Goal: Transaction & Acquisition: Obtain resource

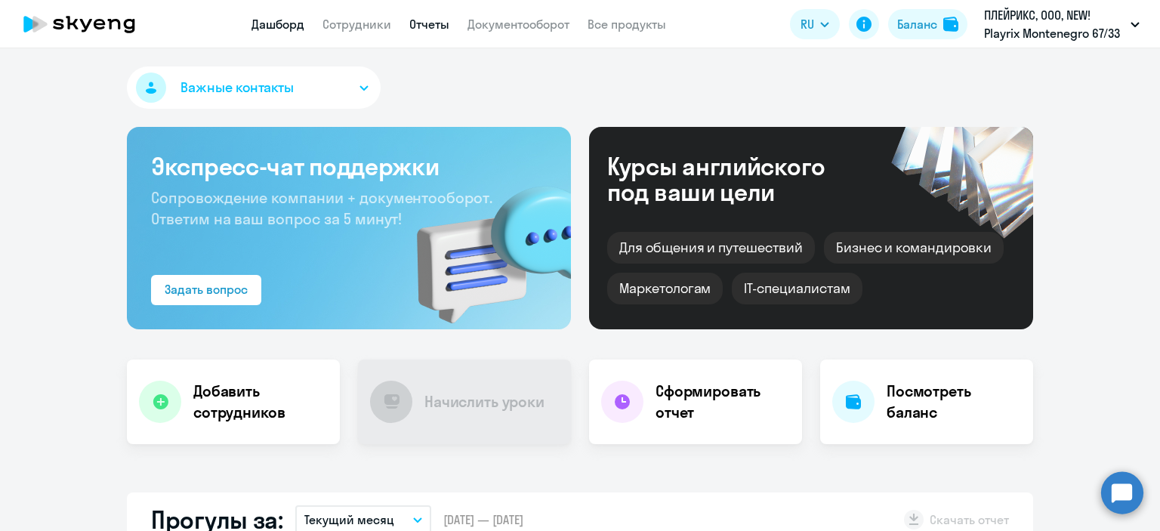
click at [414, 29] on link "Отчеты" at bounding box center [429, 24] width 40 height 15
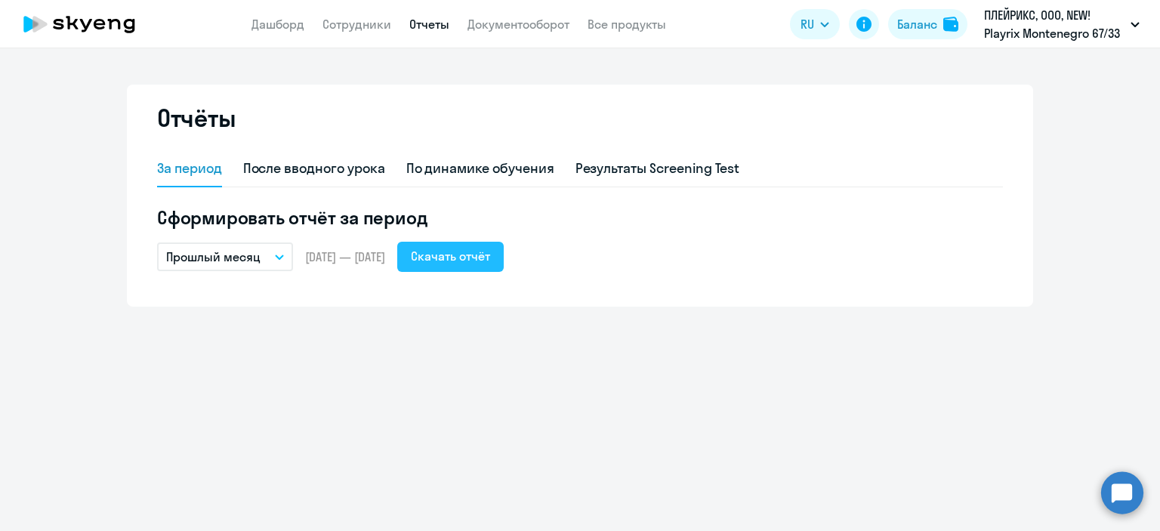
click at [481, 253] on div "Скачать отчёт" at bounding box center [450, 256] width 79 height 18
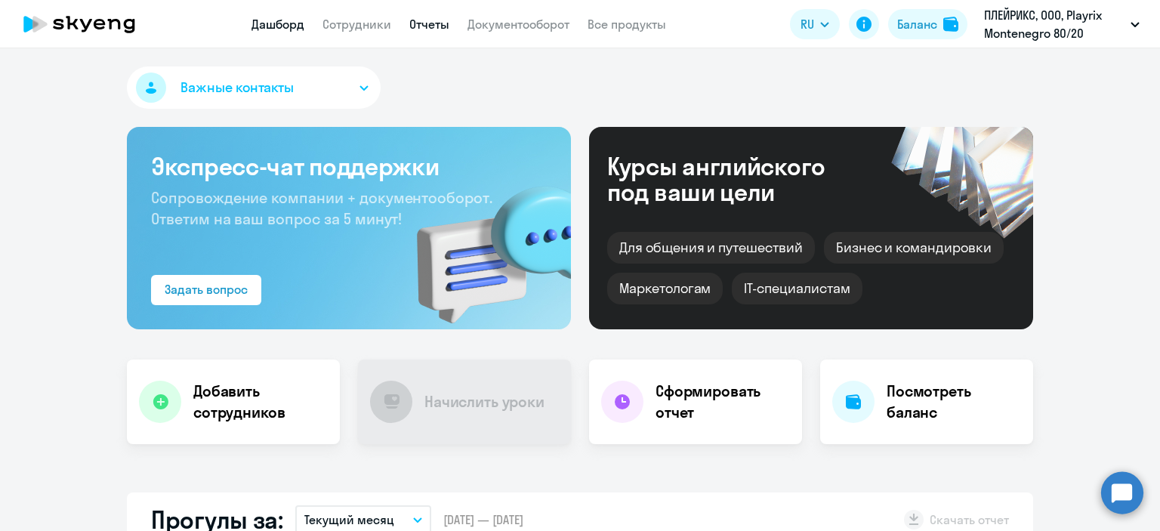
click at [420, 20] on link "Отчеты" at bounding box center [429, 24] width 40 height 15
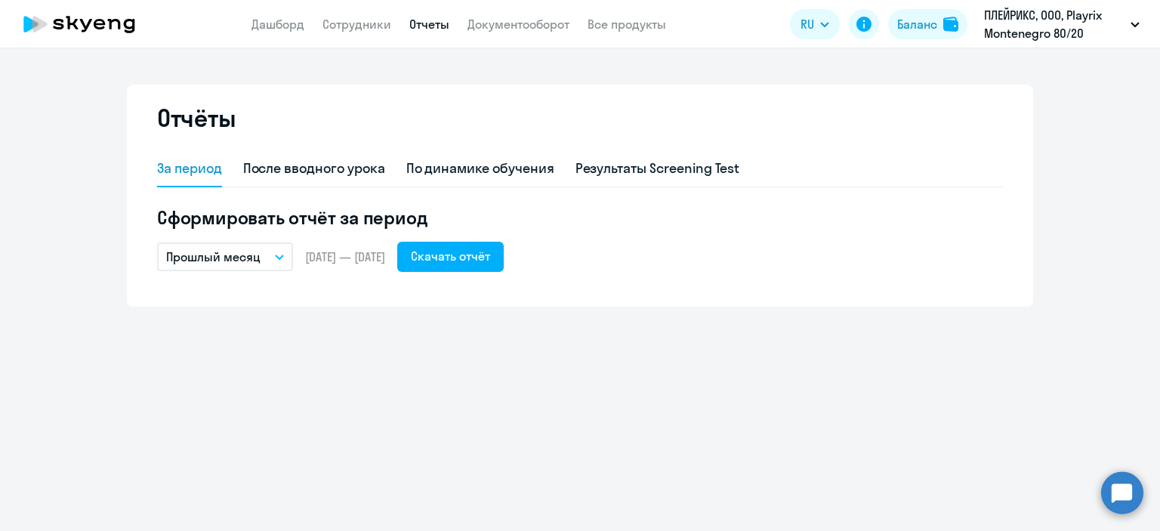
click at [278, 259] on button "Прошлый месяц" at bounding box center [225, 256] width 136 height 29
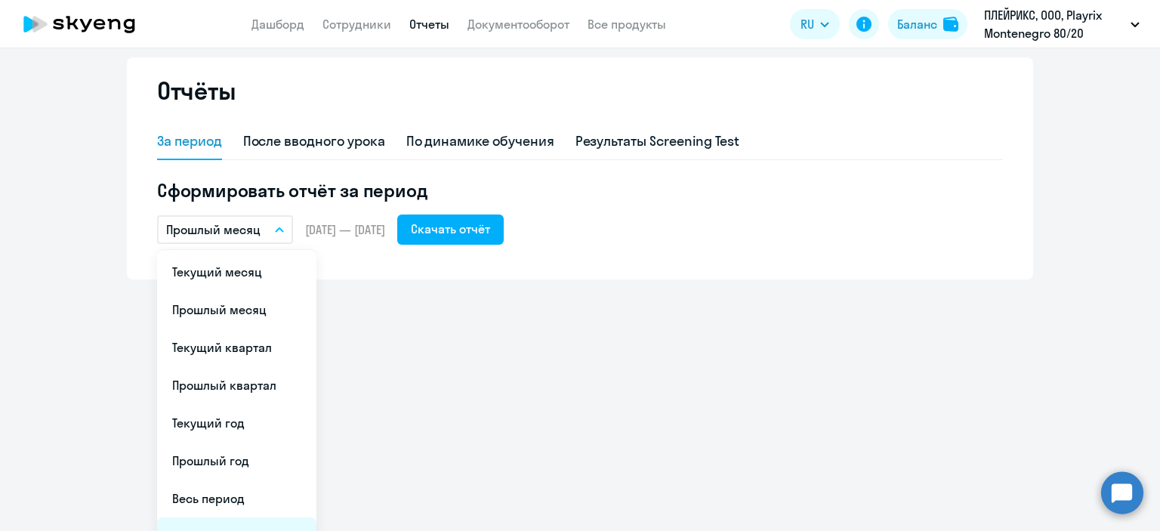
scroll to position [54, 0]
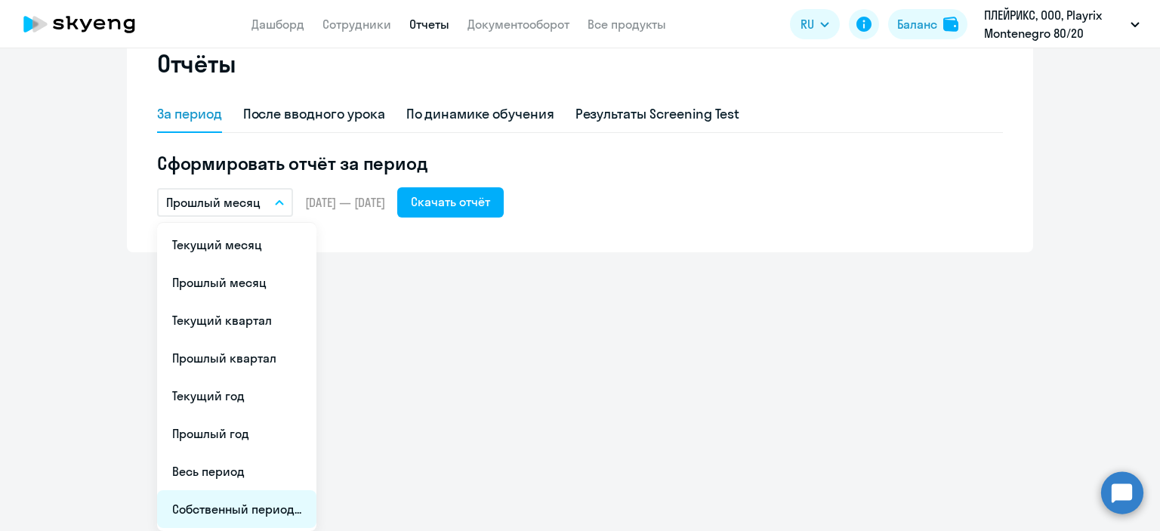
click at [218, 510] on li "Собственный период..." at bounding box center [236, 509] width 159 height 38
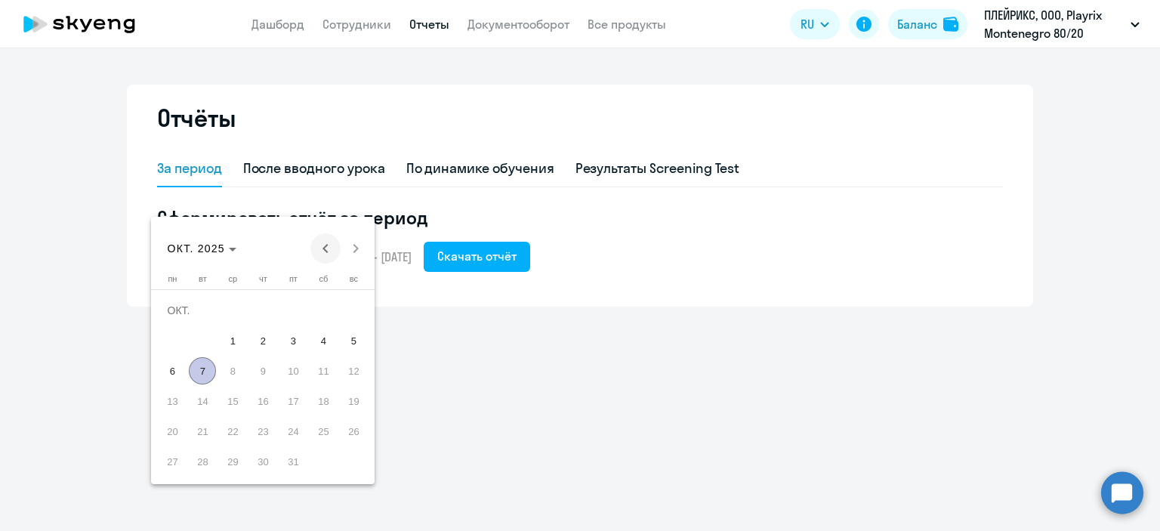
click at [320, 245] on span "Previous month" at bounding box center [325, 248] width 30 height 30
click at [287, 310] on span "1" at bounding box center [292, 310] width 27 height 27
click at [354, 430] on span "31" at bounding box center [353, 430] width 27 height 27
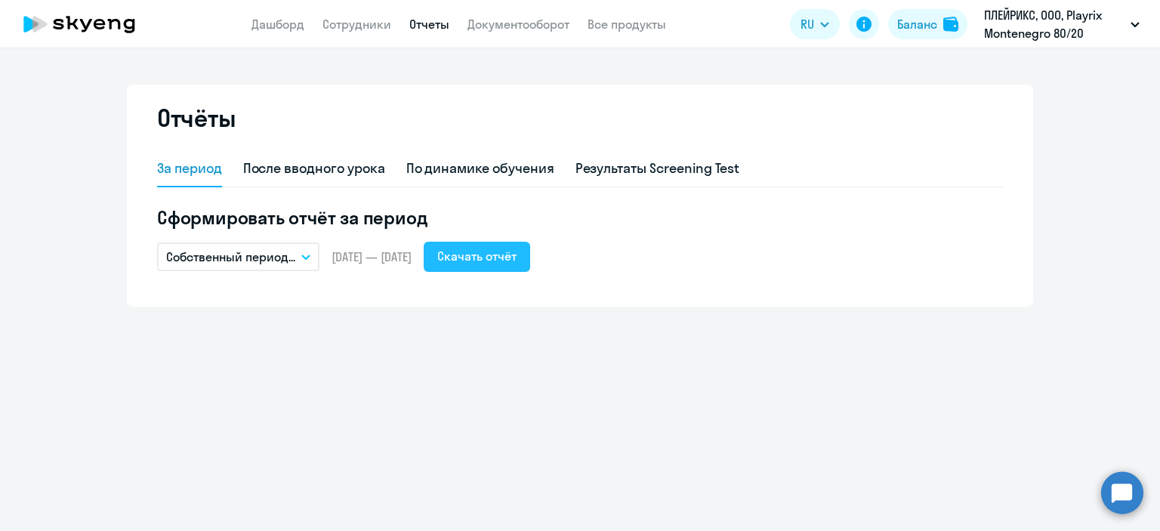
click at [498, 262] on div "Скачать отчёт" at bounding box center [476, 256] width 79 height 18
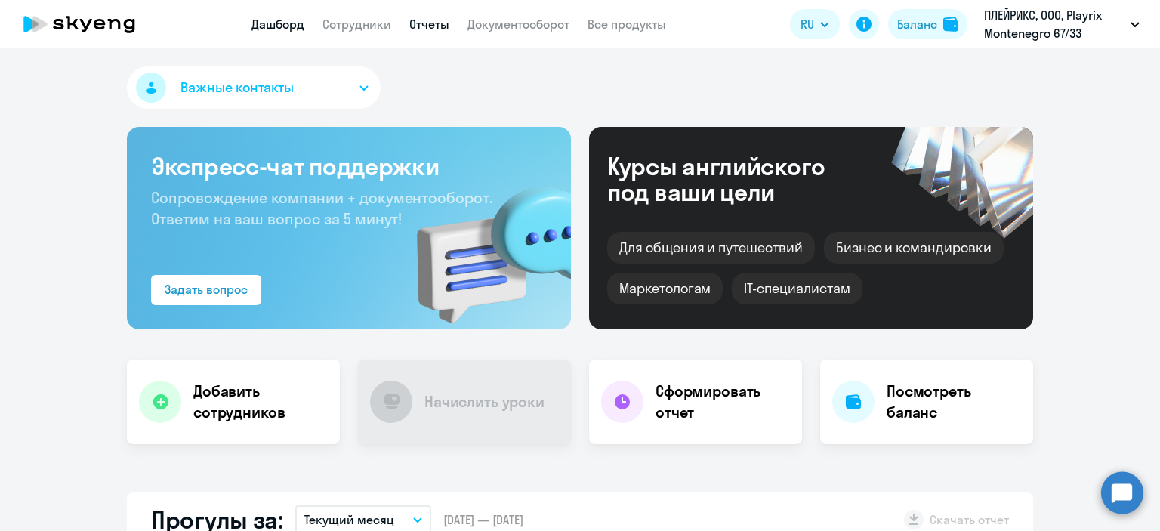
click at [420, 21] on link "Отчеты" at bounding box center [429, 24] width 40 height 15
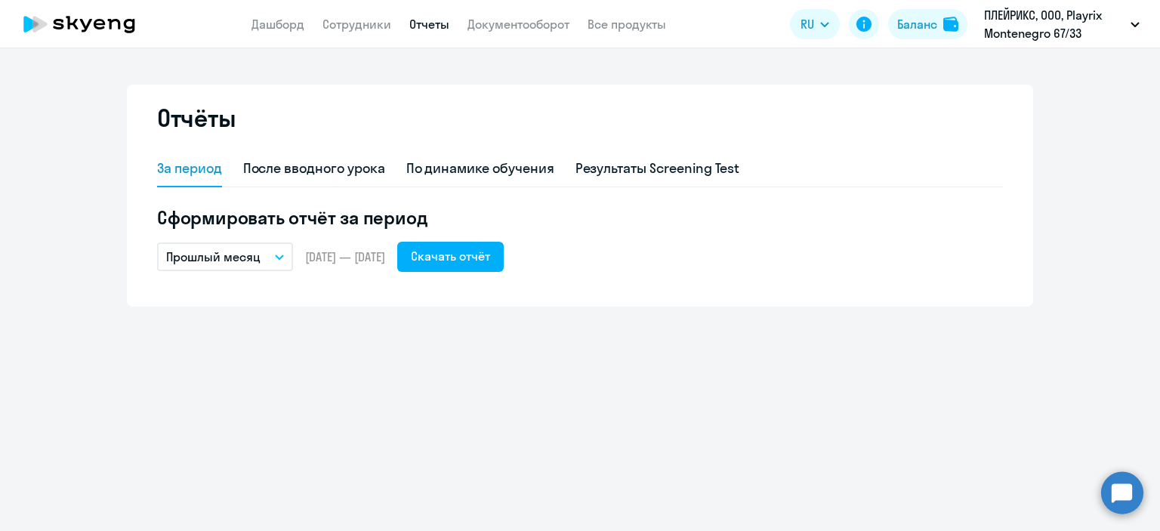
click at [277, 248] on button "Прошлый месяц" at bounding box center [225, 256] width 136 height 29
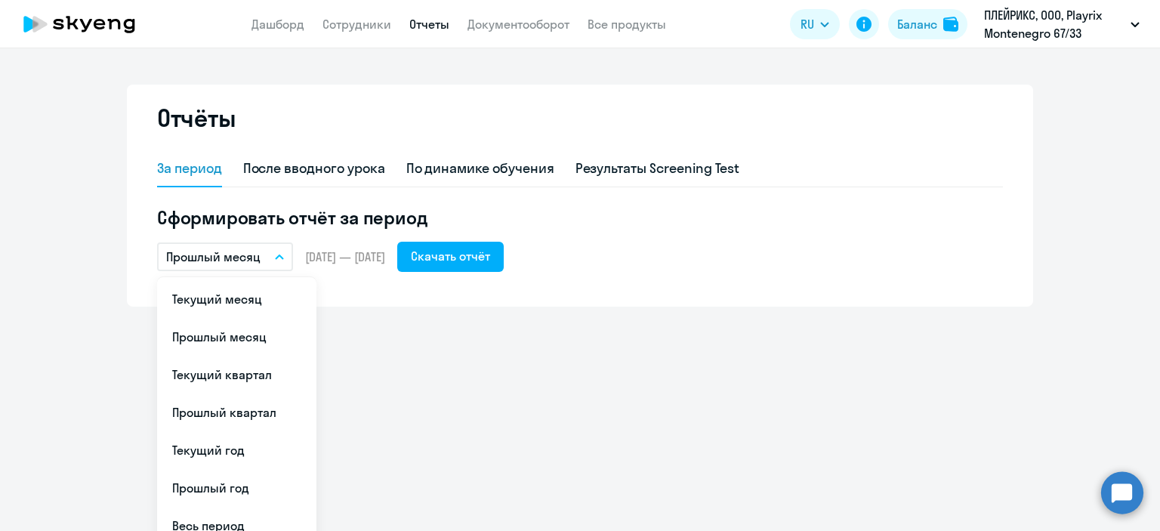
scroll to position [54, 0]
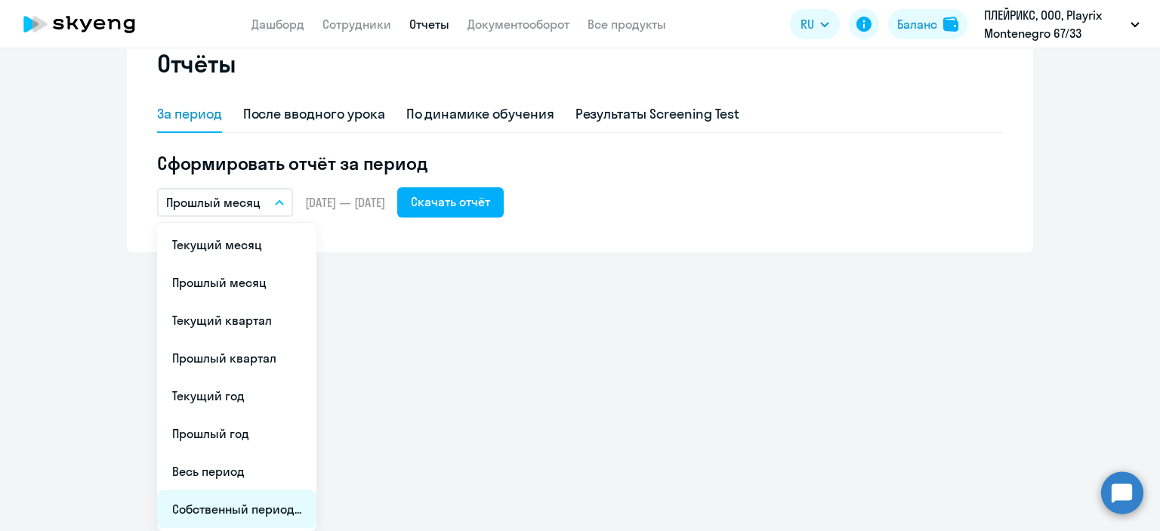
click at [275, 510] on li "Собственный период..." at bounding box center [236, 509] width 159 height 38
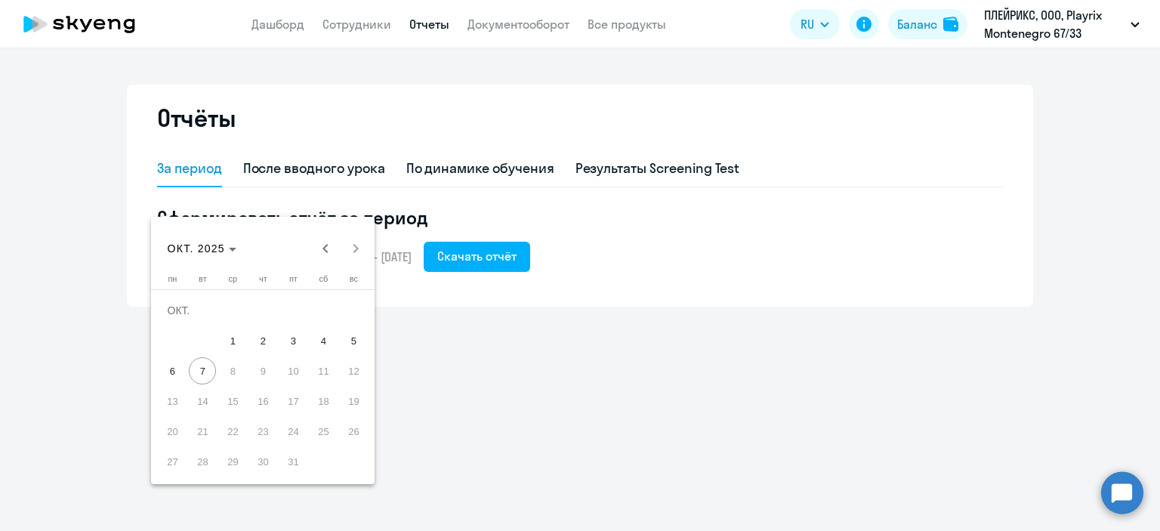
click at [359, 244] on div "ОКТ. 2025 ОКТ. 2025" at bounding box center [264, 248] width 216 height 30
click at [329, 248] on span "Previous month" at bounding box center [325, 248] width 30 height 30
click at [290, 310] on span "1" at bounding box center [292, 310] width 27 height 27
click at [353, 437] on span "31" at bounding box center [353, 430] width 27 height 27
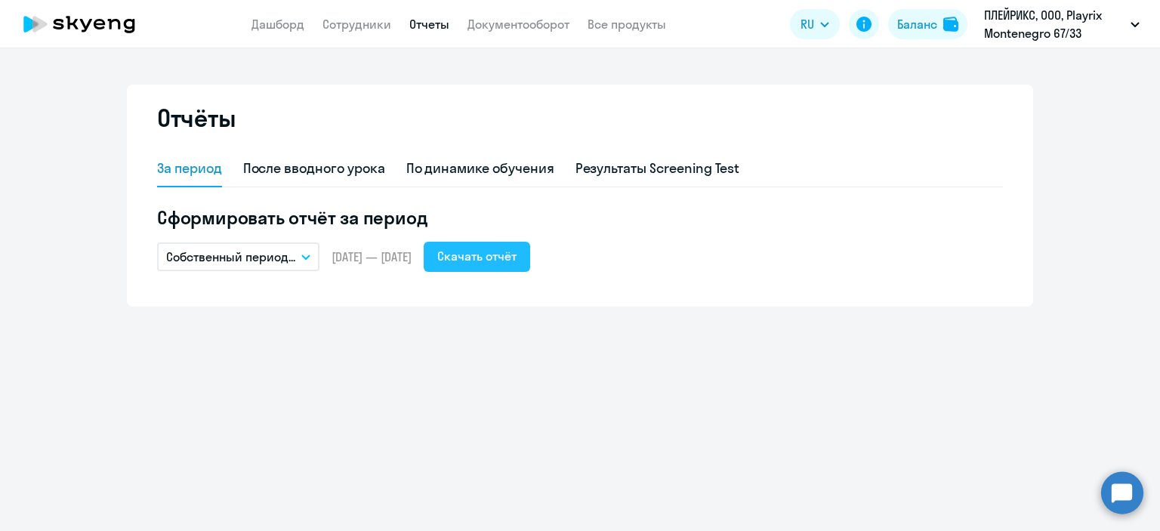
click at [516, 256] on div "Скачать отчёт" at bounding box center [476, 256] width 79 height 18
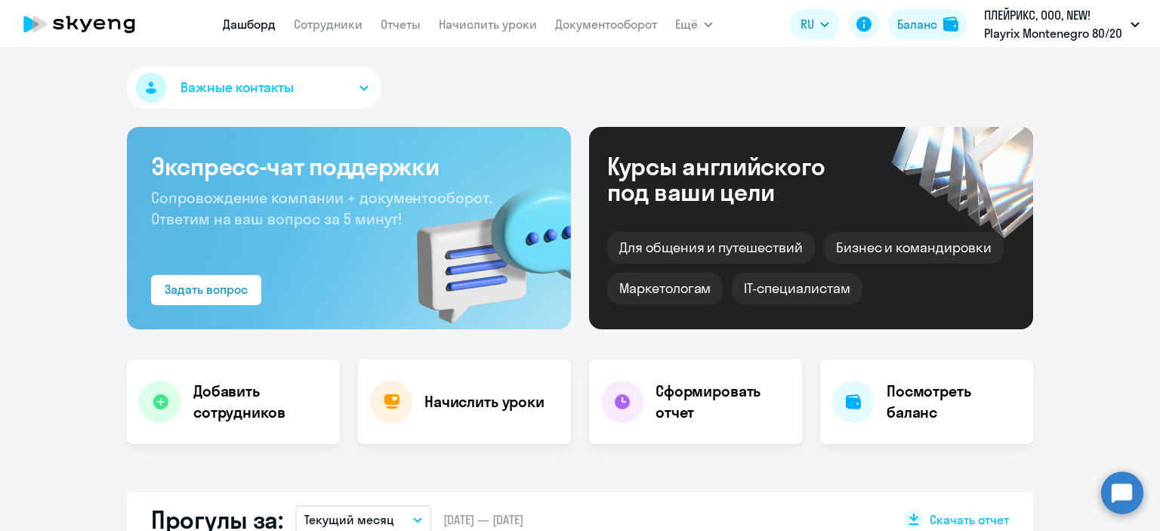
select select "30"
click at [410, 23] on link "Отчеты" at bounding box center [400, 24] width 40 height 15
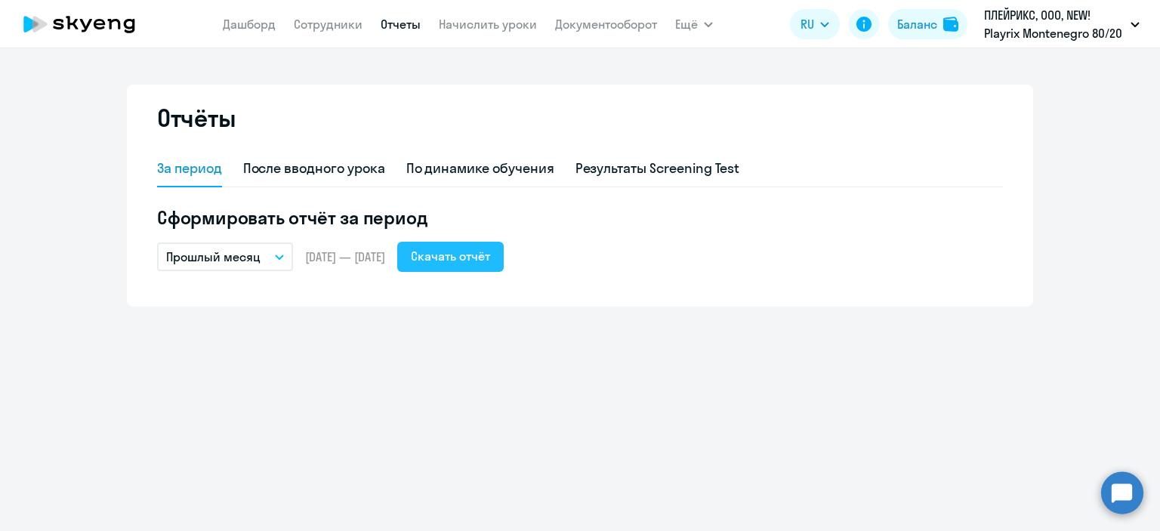
click at [473, 250] on div "Скачать отчёт" at bounding box center [450, 256] width 79 height 18
